Goal: Task Accomplishment & Management: Use online tool/utility

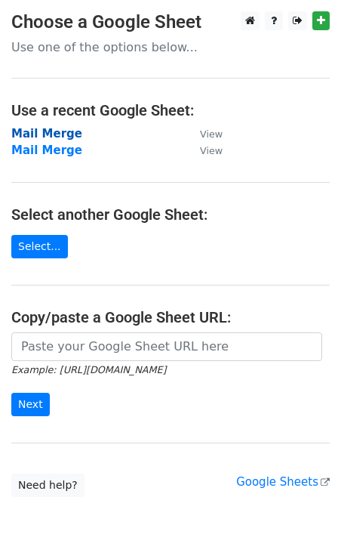
click at [61, 135] on strong "Mail Merge" at bounding box center [46, 134] width 71 height 14
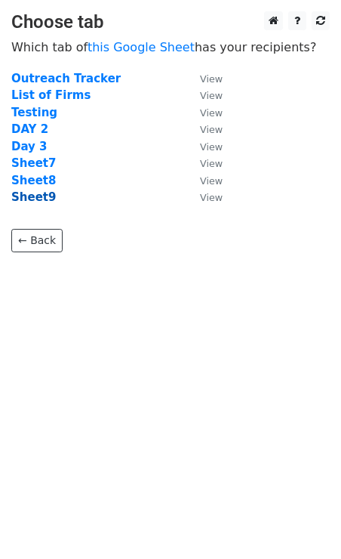
click at [43, 197] on strong "Sheet9" at bounding box center [33, 197] width 45 height 14
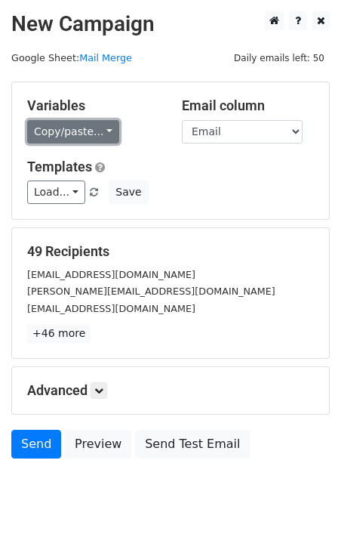
click at [74, 134] on link "Copy/paste..." at bounding box center [73, 131] width 92 height 23
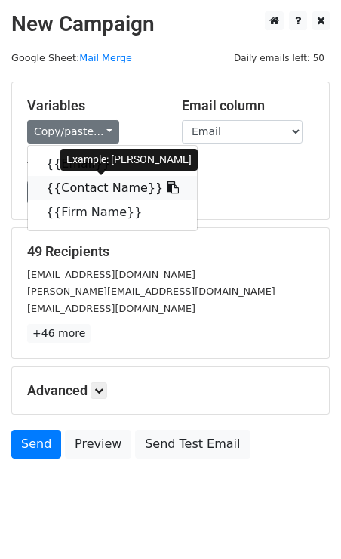
click at [70, 185] on link "{{Contact Name}}" at bounding box center [112, 188] width 169 height 24
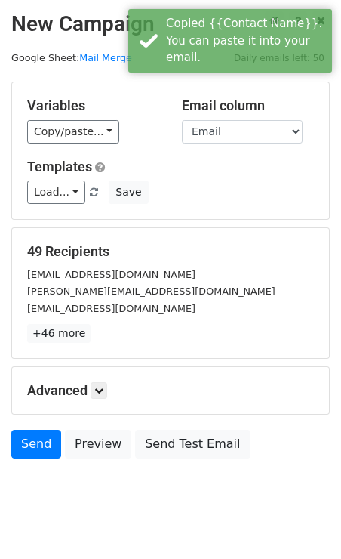
click at [58, 143] on div "Copy/paste... {{Email}} {{Contact Name}} {{Firm Name}}" at bounding box center [93, 131] width 132 height 23
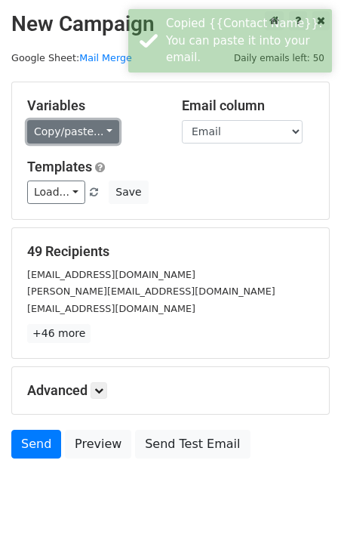
click at [48, 133] on link "Copy/paste..." at bounding box center [73, 131] width 92 height 23
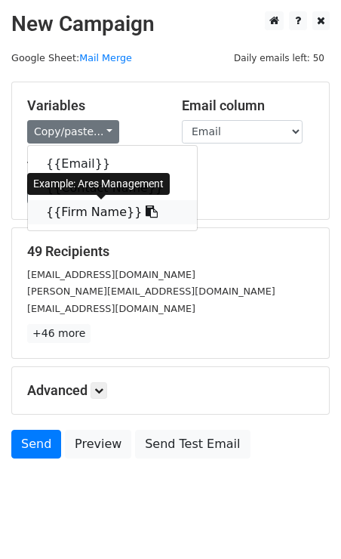
click at [76, 209] on link "{{Firm Name}}" at bounding box center [112, 212] width 169 height 24
